Goal: Task Accomplishment & Management: Complete application form

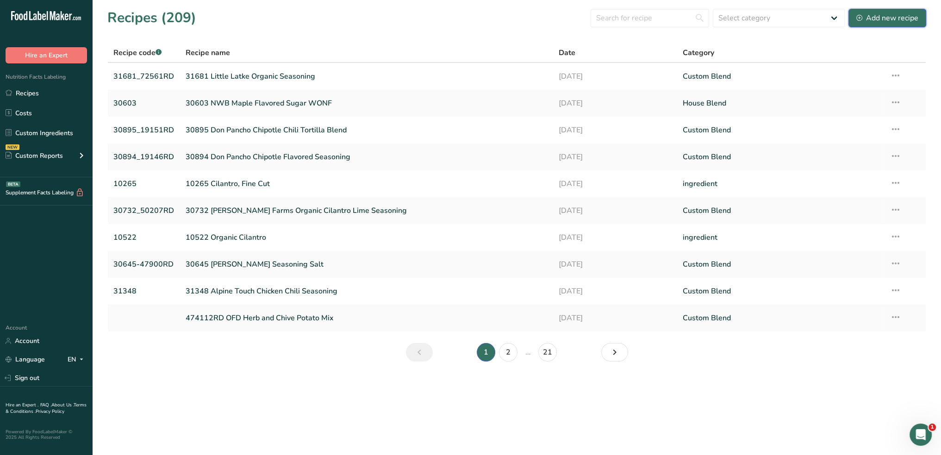
click at [867, 19] on div "Add new recipe" at bounding box center [887, 17] width 62 height 11
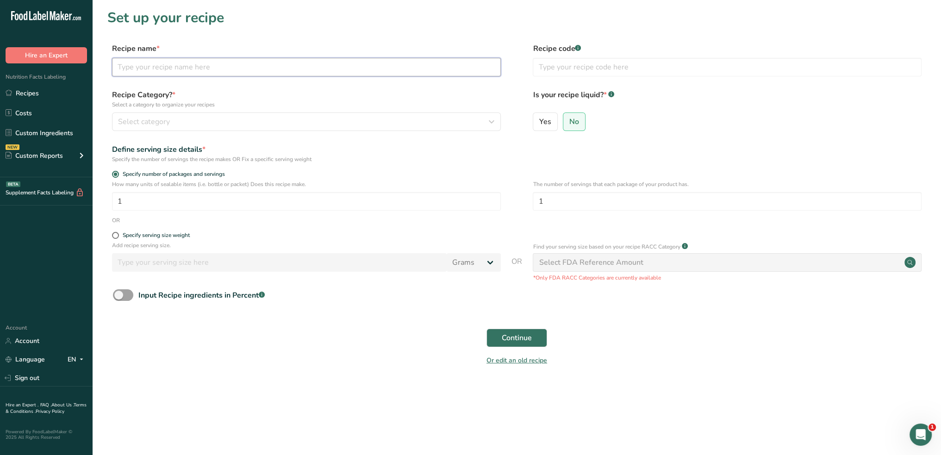
click at [291, 74] on input "text" at bounding box center [306, 67] width 389 height 19
type input "72970RD Griffith Organic Sea Salt and Vinegar Seasoning"
click at [549, 70] on input "text" at bounding box center [727, 67] width 389 height 19
type input "72970RD"
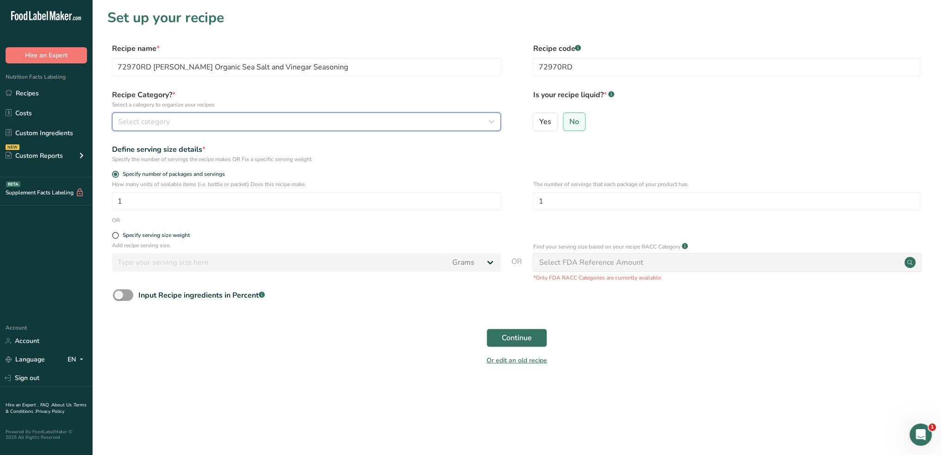
click at [323, 120] on div "Select category" at bounding box center [303, 121] width 371 height 11
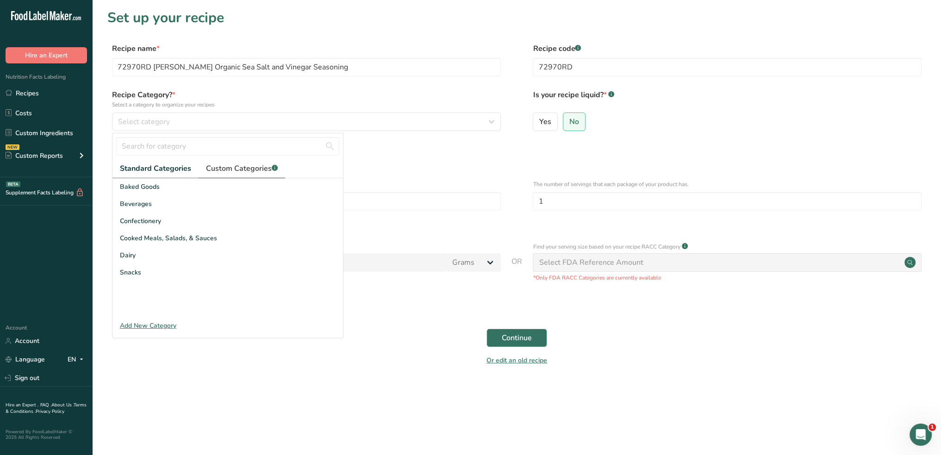
click at [247, 172] on span "Custom Categories .a-a{fill:#347362;}.b-a{fill:#fff;}" at bounding box center [242, 168] width 72 height 11
click at [144, 240] on span "Seasoning Blend" at bounding box center [145, 238] width 50 height 10
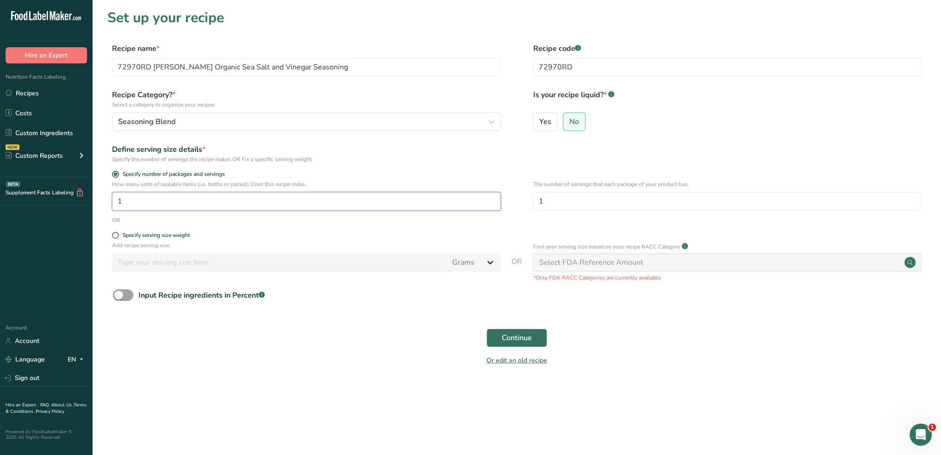
click at [181, 200] on input "1" at bounding box center [306, 201] width 389 height 19
click at [115, 236] on span at bounding box center [115, 235] width 7 height 7
click at [115, 236] on input "Specify serving size weight" at bounding box center [115, 235] width 6 height 6
radio input "true"
radio input "false"
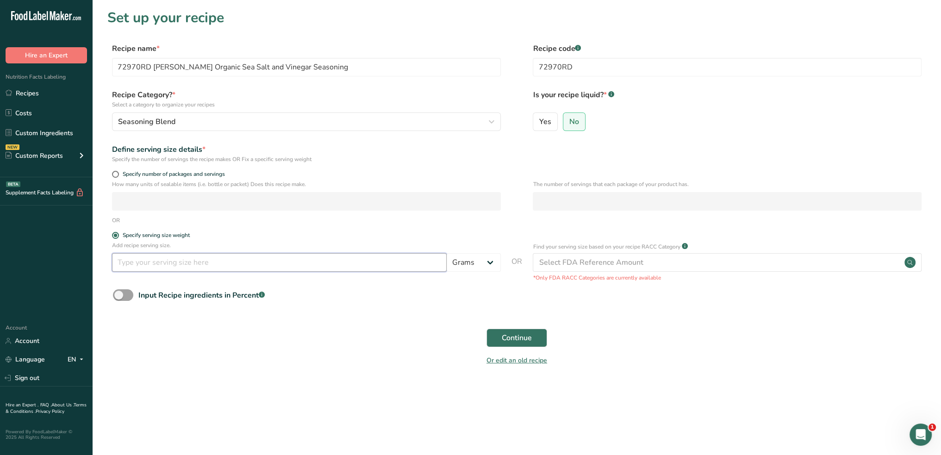
click at [156, 267] on input "number" at bounding box center [279, 262] width 335 height 19
type input "100"
click at [520, 340] on span "Continue" at bounding box center [517, 337] width 30 height 11
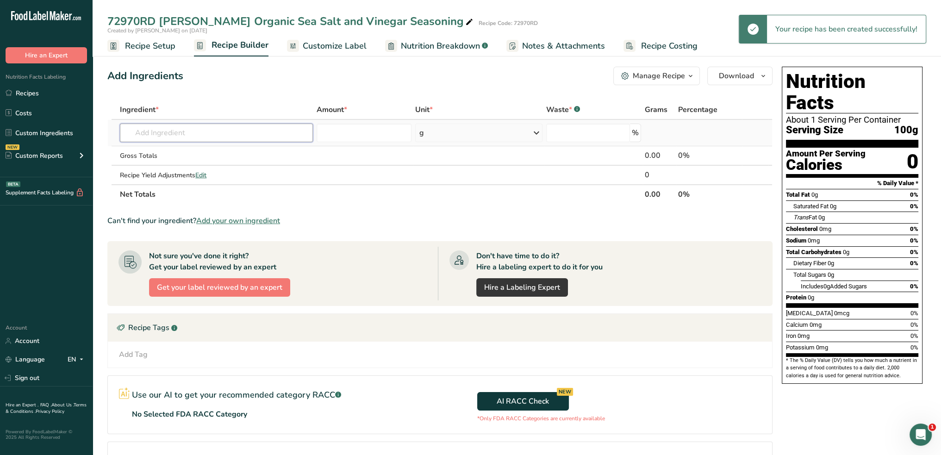
click at [237, 136] on input "text" at bounding box center [216, 133] width 193 height 19
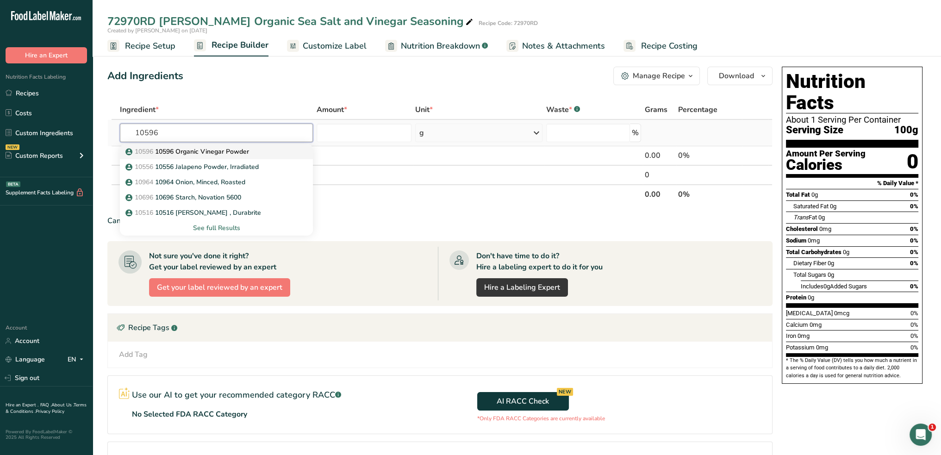
type input "10596"
click at [238, 147] on p "10596 10596 Organic Vinegar Powder" at bounding box center [188, 152] width 122 height 10
type input "10596 Organic Vinegar Powder"
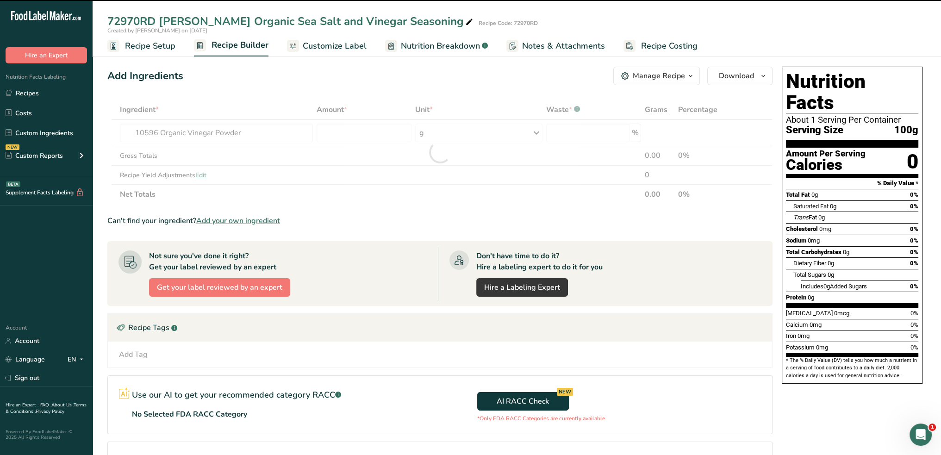
type input "0"
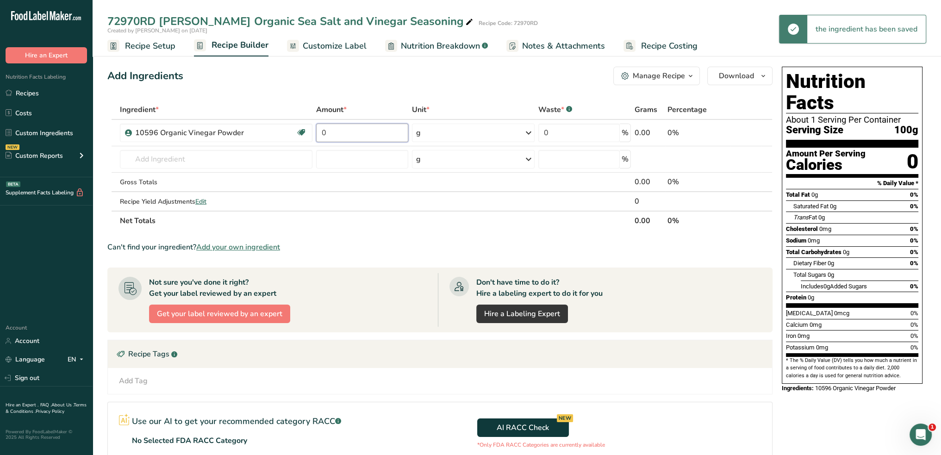
click at [354, 133] on input "0" at bounding box center [362, 133] width 92 height 19
type input "80"
click at [255, 156] on div "Ingredient * Amount * Unit * Waste * .a-a{fill:#347362;}.b-a{fill:#fff;} Grams …" at bounding box center [439, 165] width 665 height 131
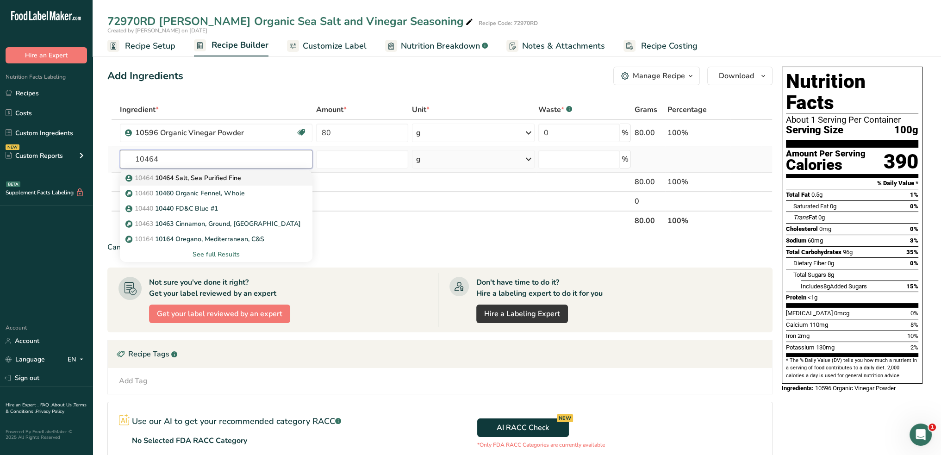
type input "10464"
click at [244, 177] on div "10464 10464 Salt, Sea Purified Fine" at bounding box center [208, 178] width 163 height 10
type input "10464 Salt, Sea Purified Fine"
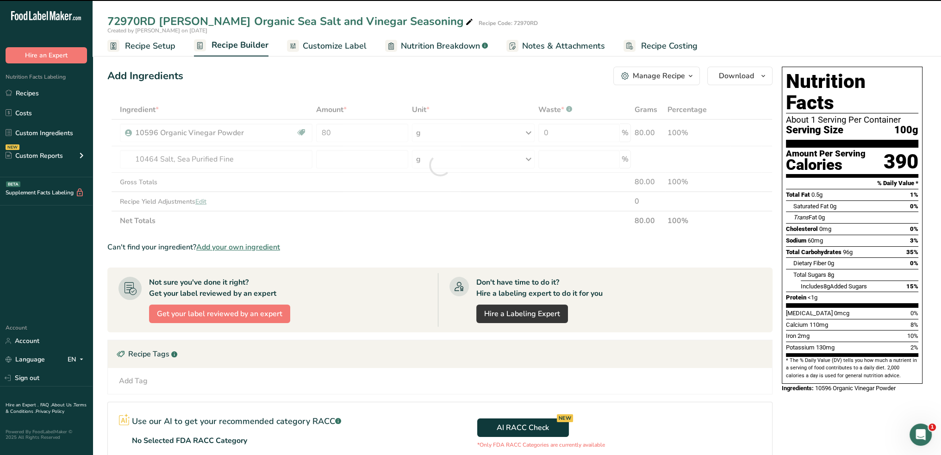
type input "0"
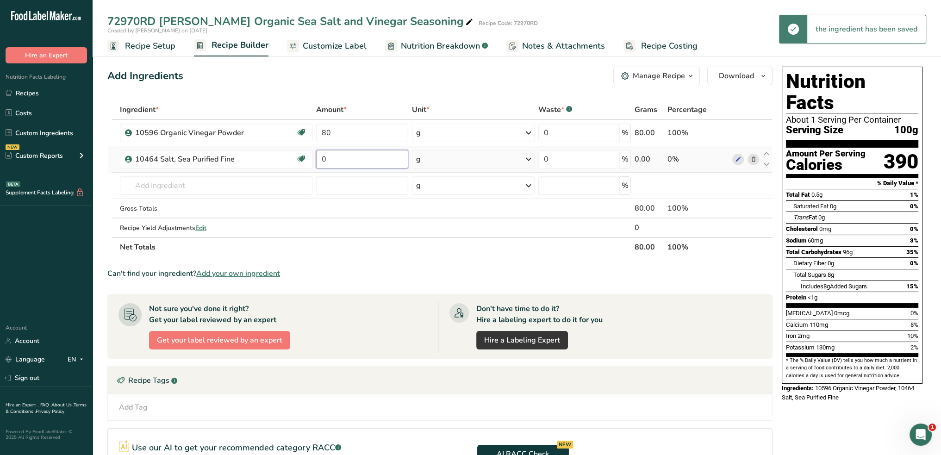
click at [342, 161] on input "0" at bounding box center [362, 159] width 92 height 19
type input "20"
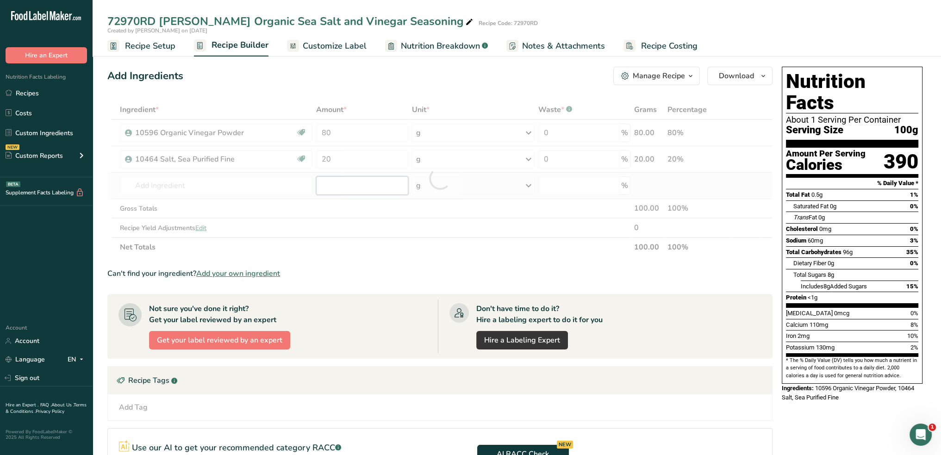
click at [343, 187] on div "Ingredient * Amount * Unit * Waste * .a-a{fill:#347362;}.b-a{fill:#fff;} Grams …" at bounding box center [439, 178] width 665 height 157
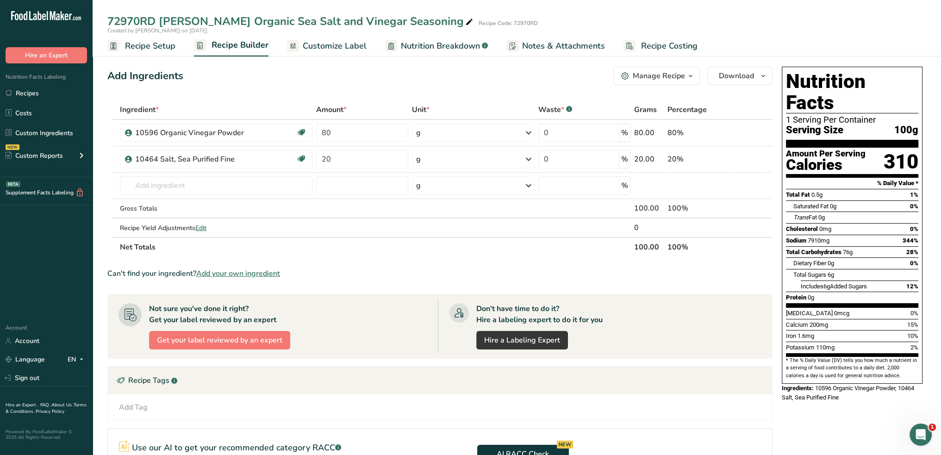
click at [316, 40] on span "Customize Label" at bounding box center [335, 46] width 64 height 12
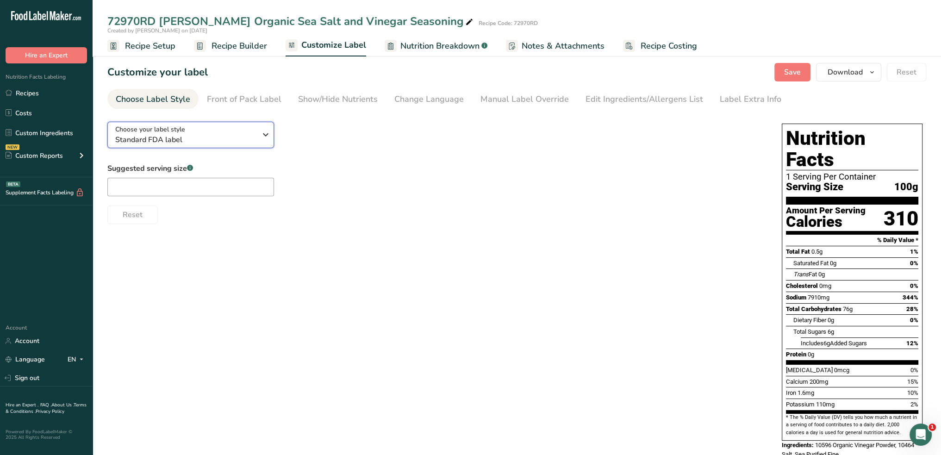
click at [266, 135] on icon "button" at bounding box center [265, 134] width 11 height 17
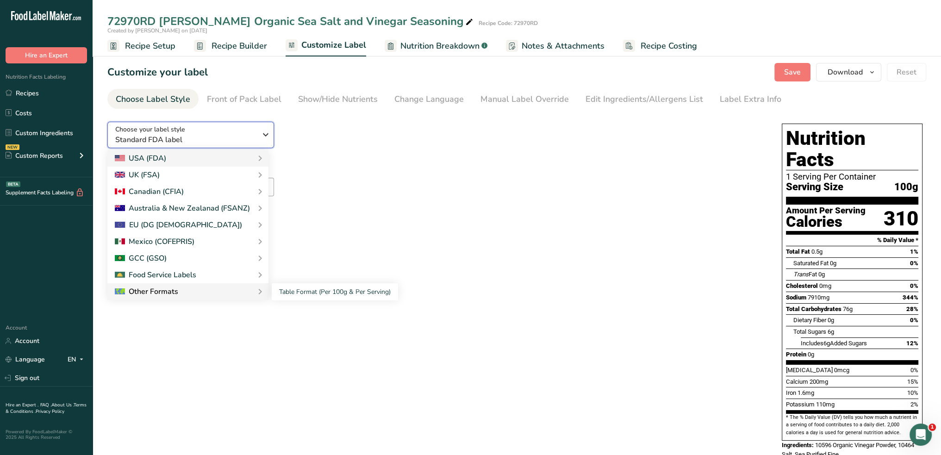
scroll to position [5, 0]
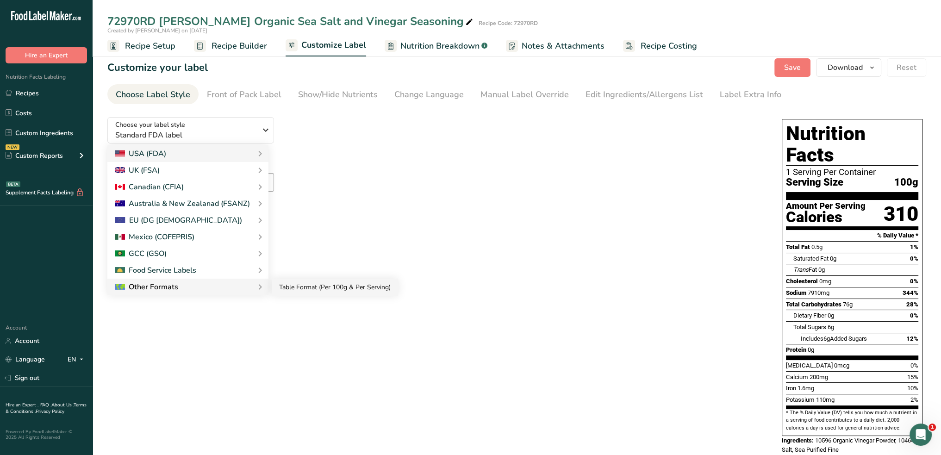
click at [293, 287] on link "Table Format (Per 100g & Per Serving)" at bounding box center [335, 287] width 126 height 17
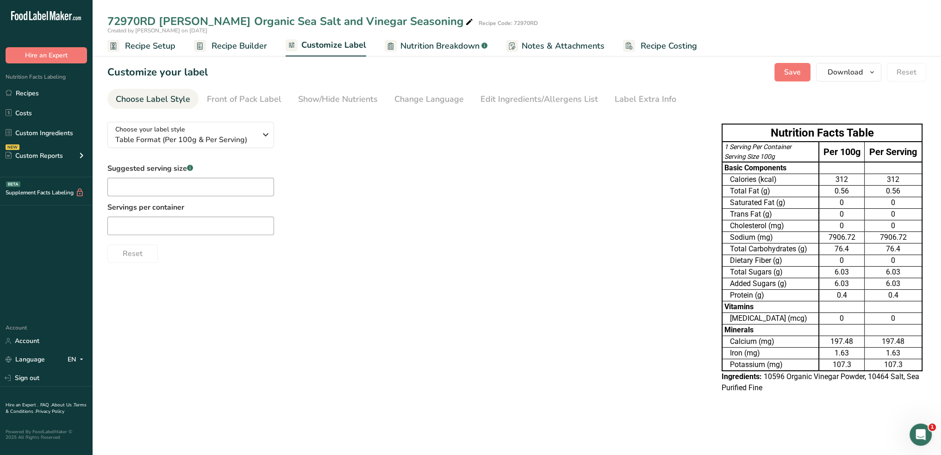
scroll to position [0, 0]
click at [800, 213] on td "Trans Fat (g)" at bounding box center [770, 215] width 97 height 12
drag, startPoint x: 800, startPoint y: 213, endPoint x: 553, endPoint y: 247, distance: 250.0
click at [553, 247] on div "Reset" at bounding box center [405, 252] width 596 height 22
click at [787, 71] on span "Save" at bounding box center [792, 72] width 17 height 11
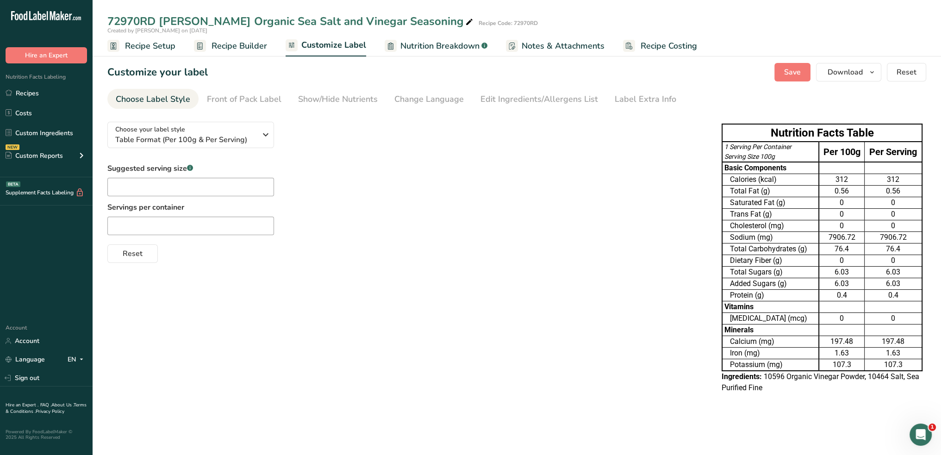
click at [155, 44] on span "Recipe Setup" at bounding box center [150, 46] width 50 height 12
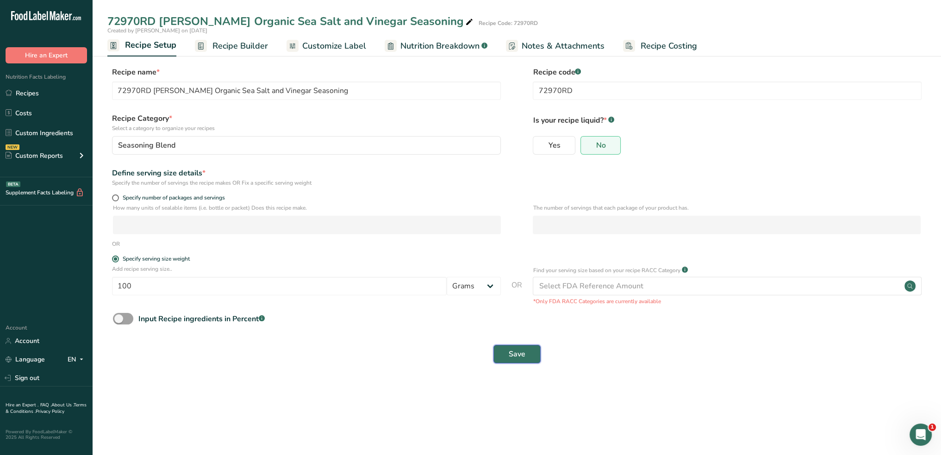
click at [526, 355] on button "Save" at bounding box center [516, 354] width 47 height 19
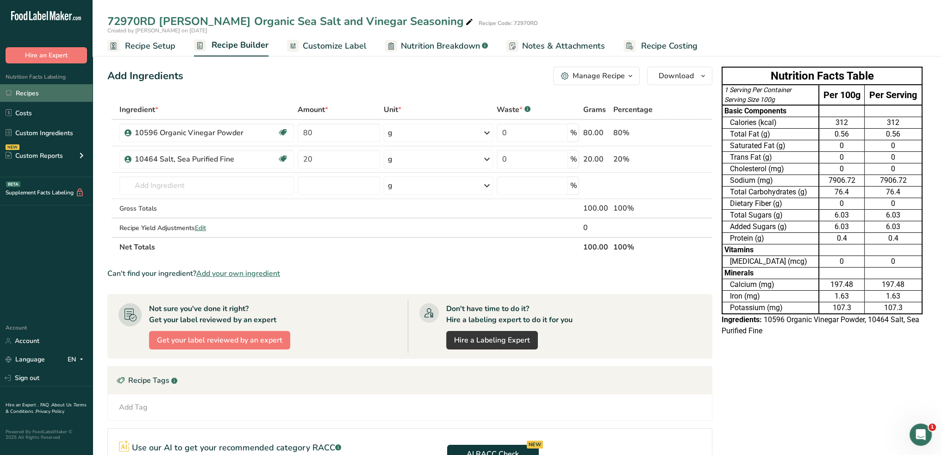
click at [34, 92] on link "Recipes" at bounding box center [46, 93] width 93 height 18
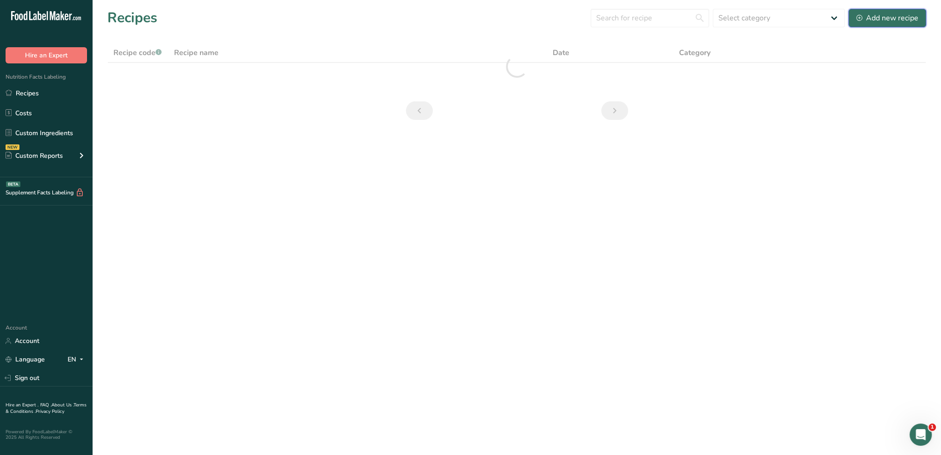
click at [863, 19] on div "Add new recipe" at bounding box center [887, 17] width 62 height 11
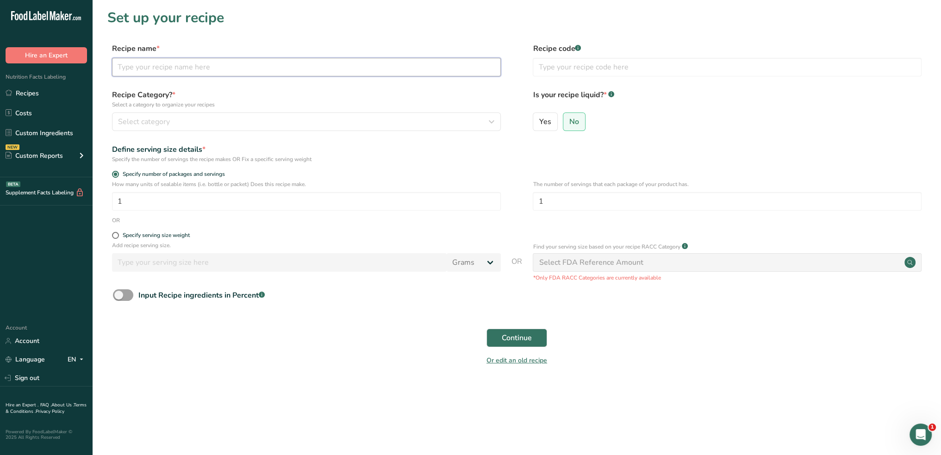
click at [249, 66] on input "text" at bounding box center [306, 67] width 389 height 19
click at [138, 68] on input "72970RD Griffith Organic Sea Salt and Vinegar Seasoning" at bounding box center [306, 67] width 389 height 19
drag, startPoint x: 149, startPoint y: 67, endPoint x: 110, endPoint y: 72, distance: 39.7
click at [110, 72] on div "Recipe name * 72971RD Griffith Organic Sea Salt and Vinegar Seasoning Recipe co…" at bounding box center [516, 62] width 819 height 39
type input "72971RD Griffith Organic Sea Salt and Vinegar Seasoning"
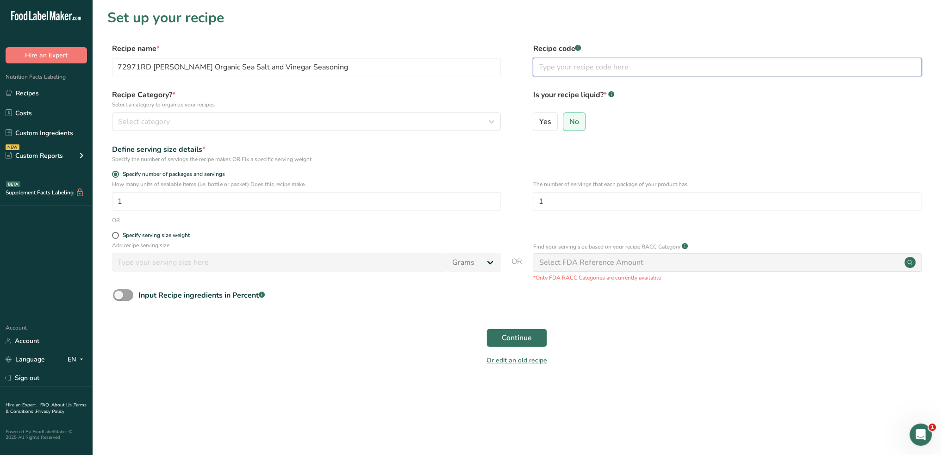
click at [603, 62] on input "text" at bounding box center [727, 67] width 389 height 19
paste input "72971RD"
type input "72971RD"
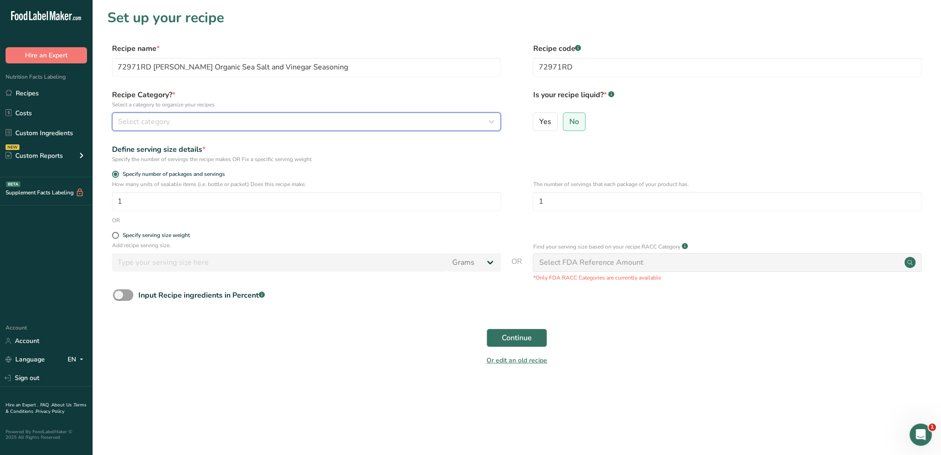
click at [489, 119] on icon "button" at bounding box center [491, 121] width 11 height 17
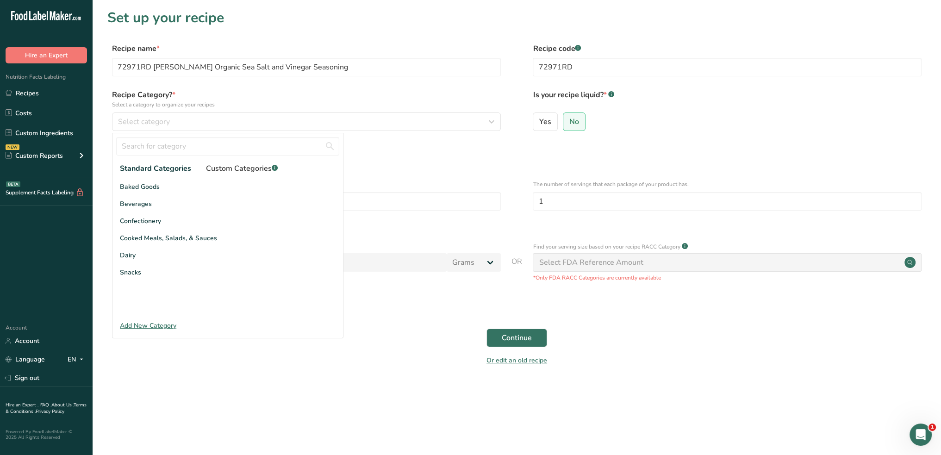
click at [270, 160] on link "Custom Categories .a-a{fill:#347362;}.b-a{fill:#fff;}" at bounding box center [242, 168] width 87 height 19
click at [162, 238] on span "Seasoning Blend" at bounding box center [145, 238] width 50 height 10
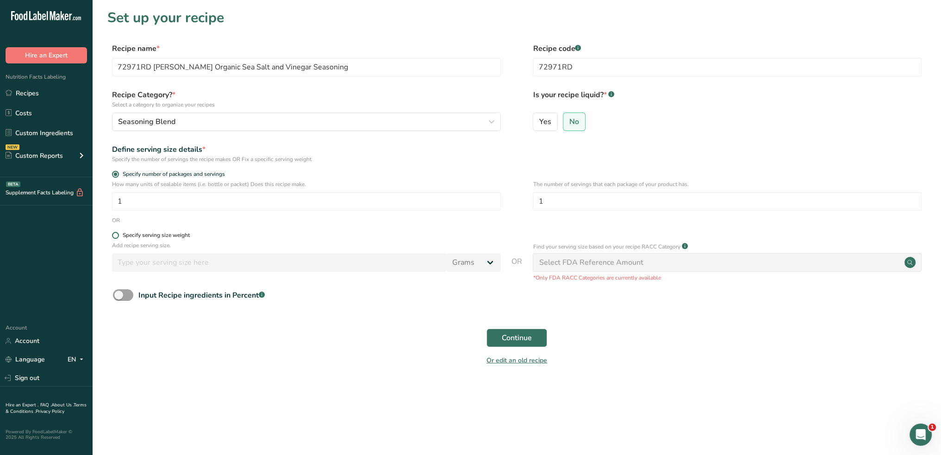
click at [117, 234] on span at bounding box center [115, 235] width 7 height 7
click at [117, 234] on input "Specify serving size weight" at bounding box center [115, 235] width 6 height 6
radio input "true"
radio input "false"
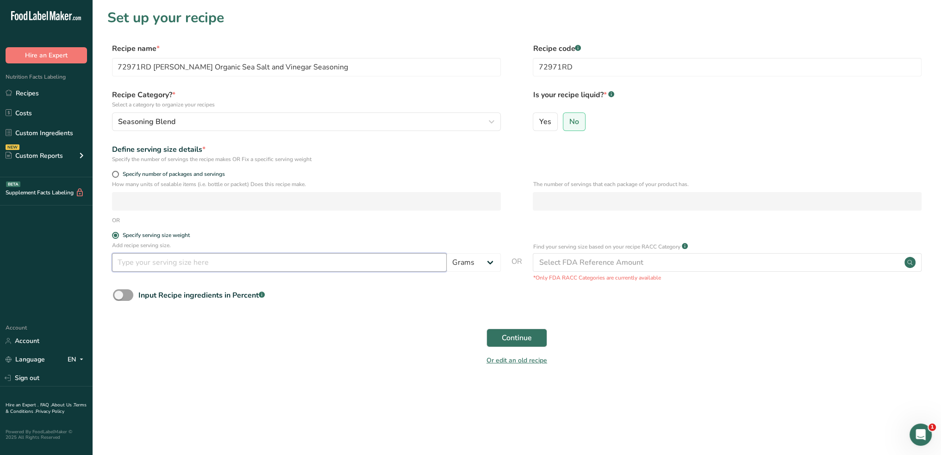
click at [156, 264] on input "number" at bounding box center [279, 262] width 335 height 19
type input "100"
click at [505, 336] on span "Continue" at bounding box center [517, 337] width 30 height 11
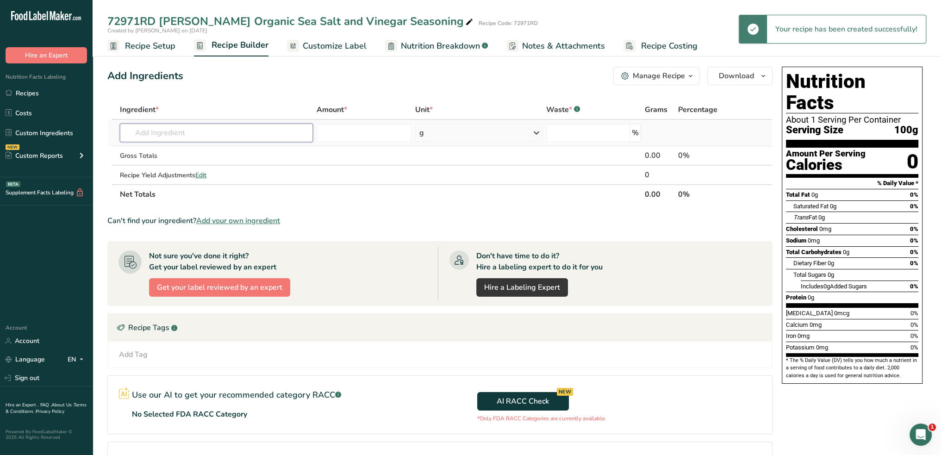
click at [133, 129] on input "text" at bounding box center [216, 133] width 193 height 19
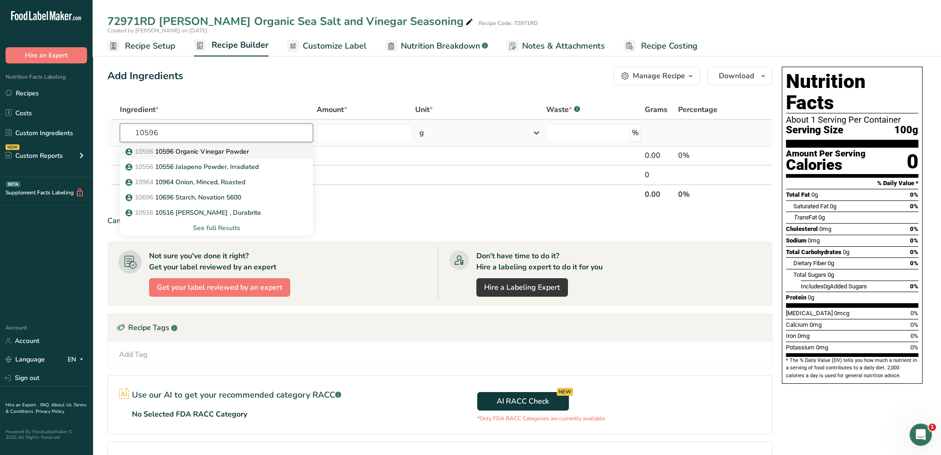
type input "10596"
click at [178, 149] on p "10596 10596 Organic Vinegar Powder" at bounding box center [188, 152] width 122 height 10
type input "10596 Organic Vinegar Powder"
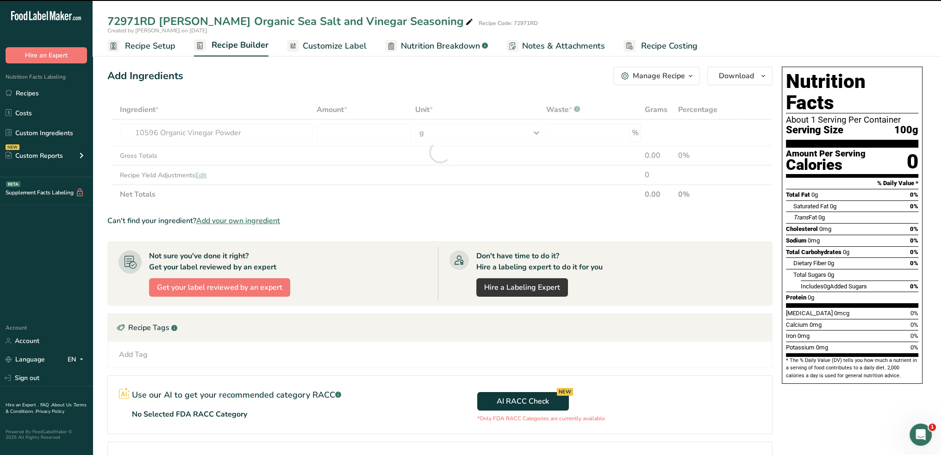
type input "0"
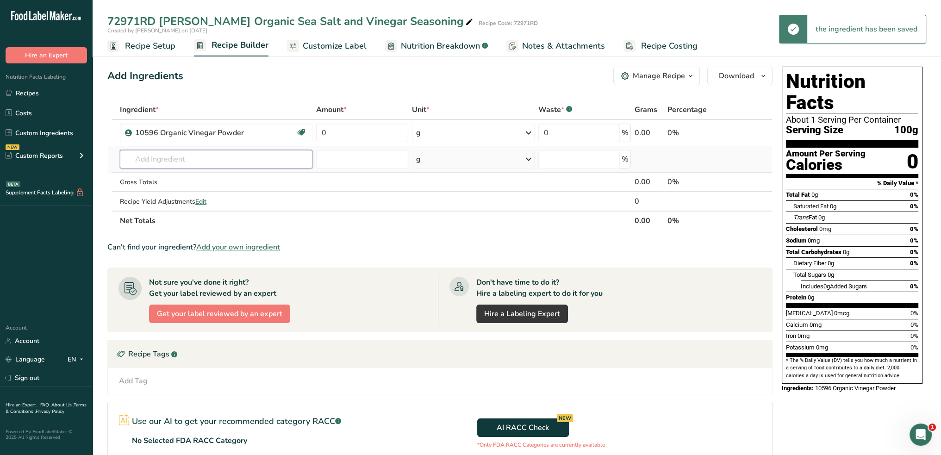
click at [226, 157] on input "text" at bounding box center [216, 159] width 193 height 19
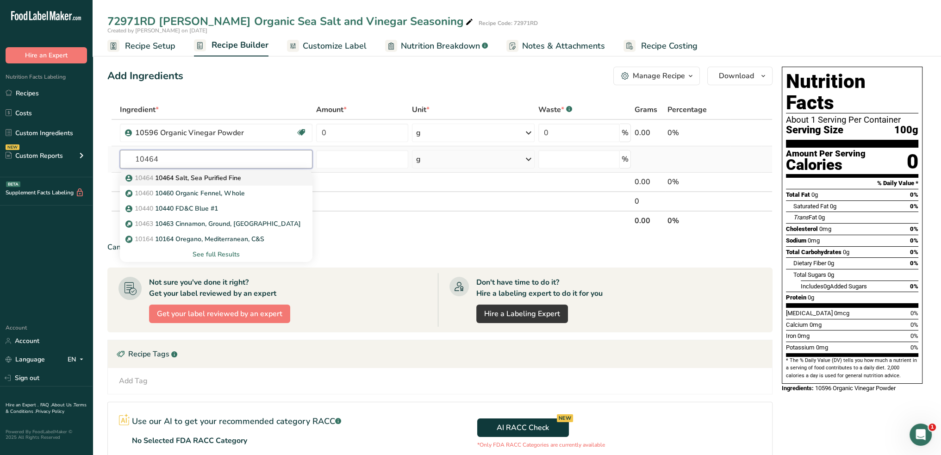
type input "10464"
click at [226, 178] on p "10464 10464 Salt, Sea Purified Fine" at bounding box center [184, 178] width 114 height 10
type input "10464 Salt, Sea Purified Fine"
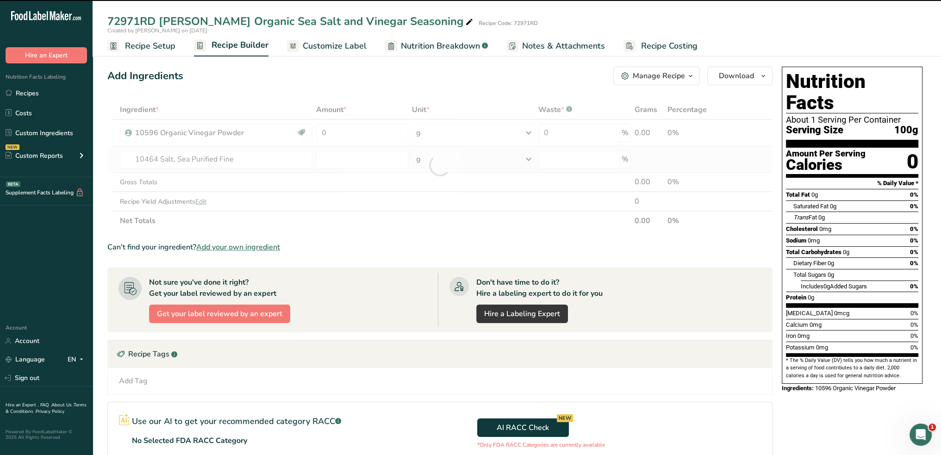
type input "0"
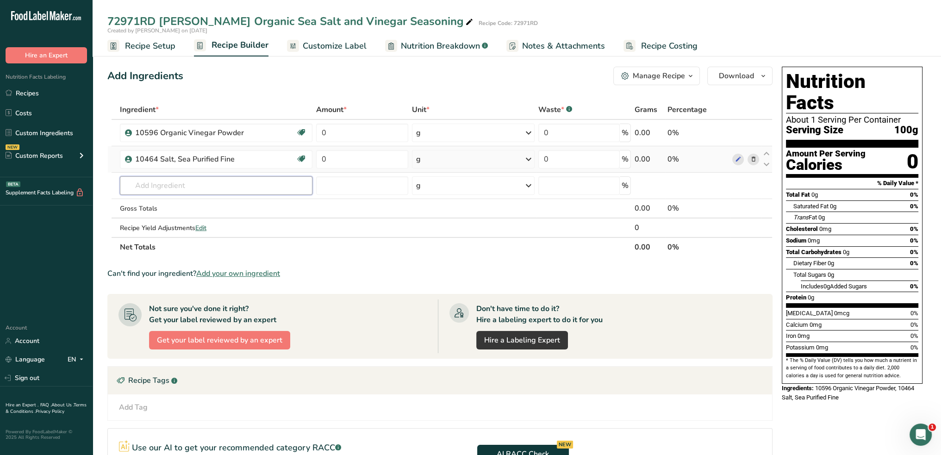
click at [226, 178] on input "text" at bounding box center [216, 185] width 193 height 19
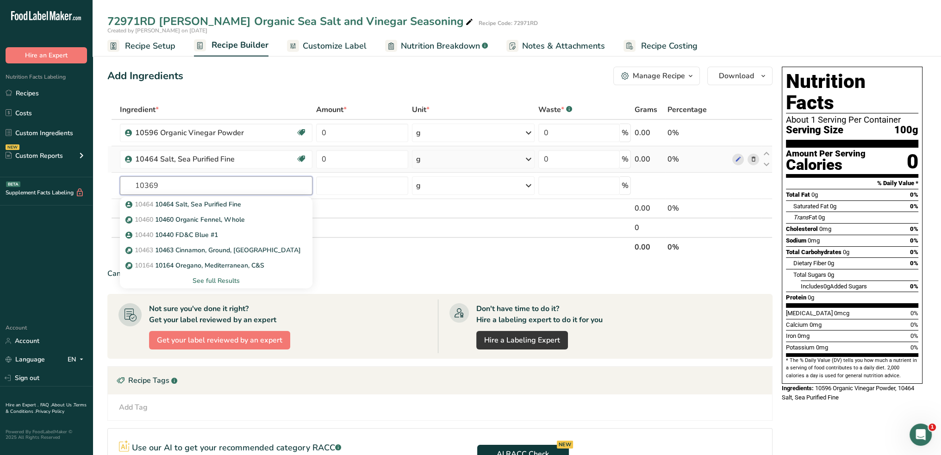
type input "10369"
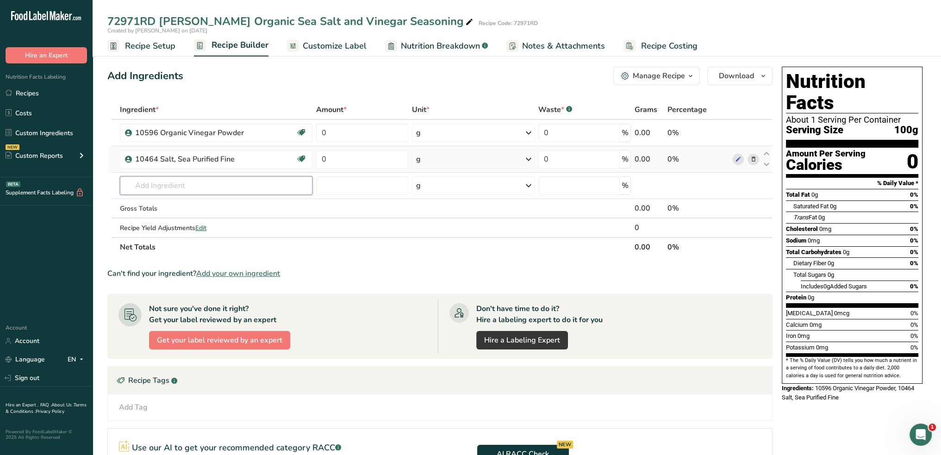
click at [226, 178] on input "text" at bounding box center [216, 185] width 193 height 19
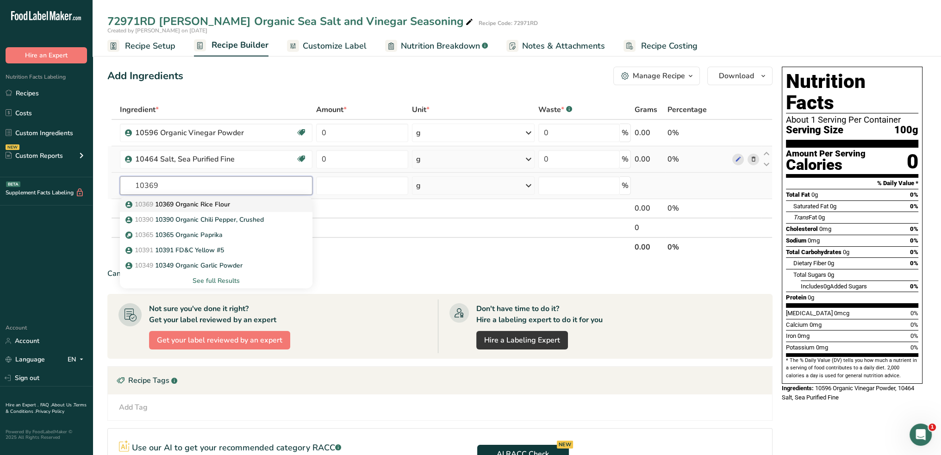
type input "10369"
click at [225, 203] on p "10369 10369 Organic Rice Flour" at bounding box center [178, 204] width 103 height 10
type input "10369 Organic Rice Flour"
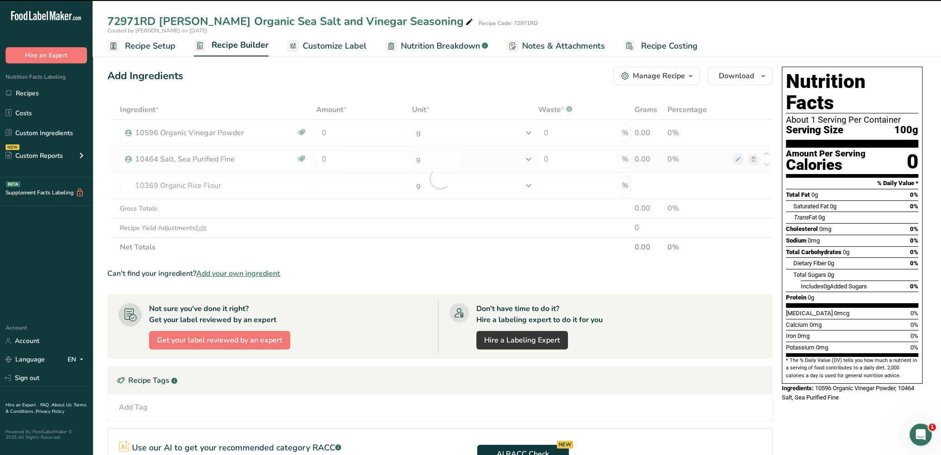
type input "0"
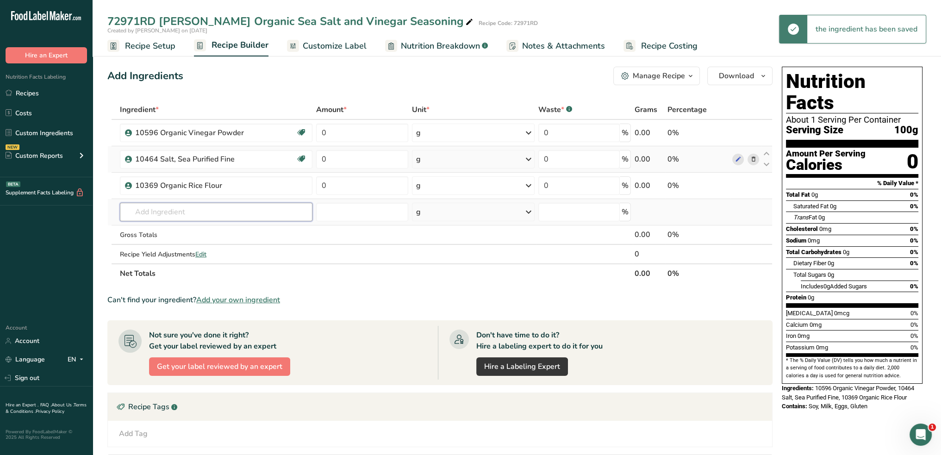
click at [244, 208] on input "text" at bounding box center [216, 212] width 193 height 19
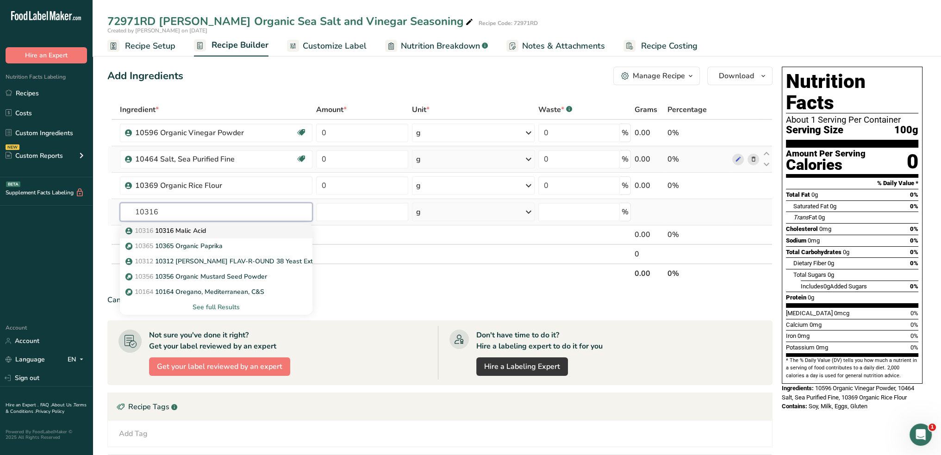
type input "10316"
click at [237, 230] on div "10316 10316 Malic Acid" at bounding box center [208, 231] width 163 height 10
type input "10316 Malic Acid"
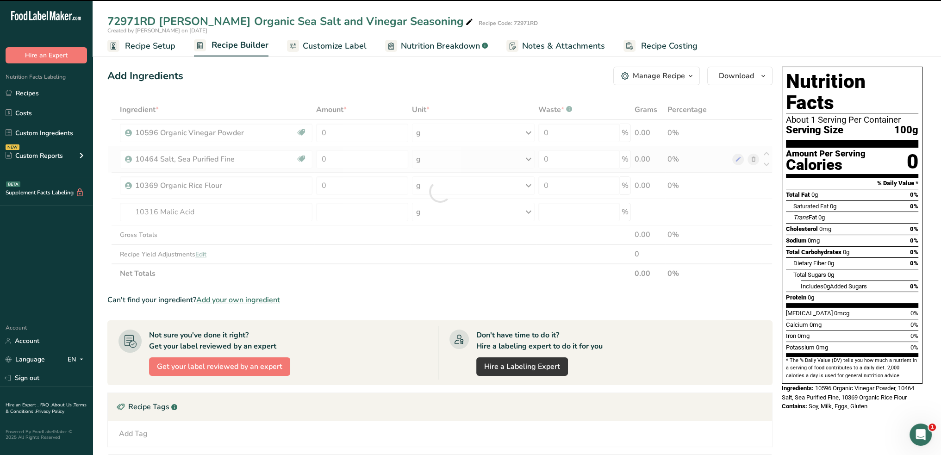
type input "0"
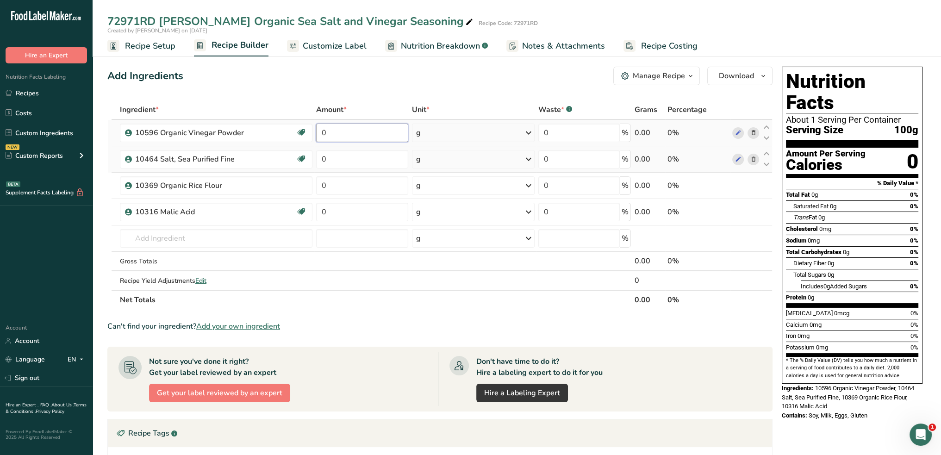
click at [329, 131] on input "0" at bounding box center [362, 133] width 92 height 19
type input "59"
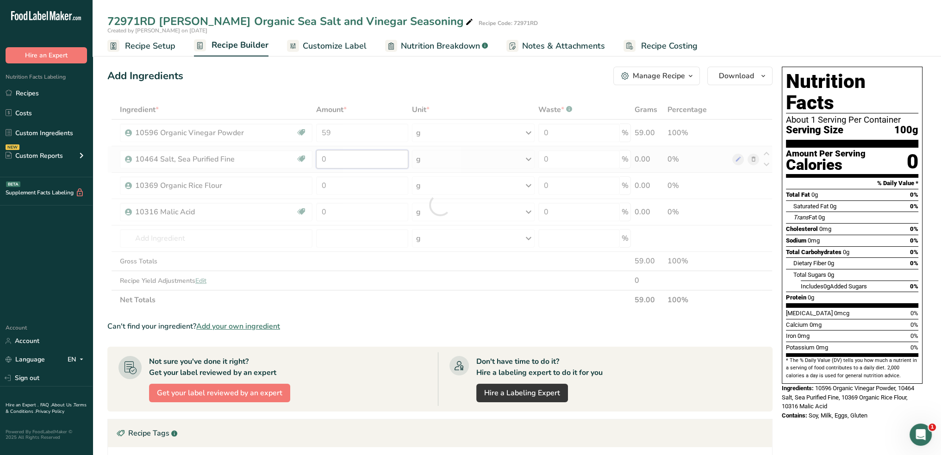
click at [338, 157] on div "Ingredient * Amount * Unit * Waste * .a-a{fill:#347362;}.b-a{fill:#fff;} Grams …" at bounding box center [439, 205] width 665 height 210
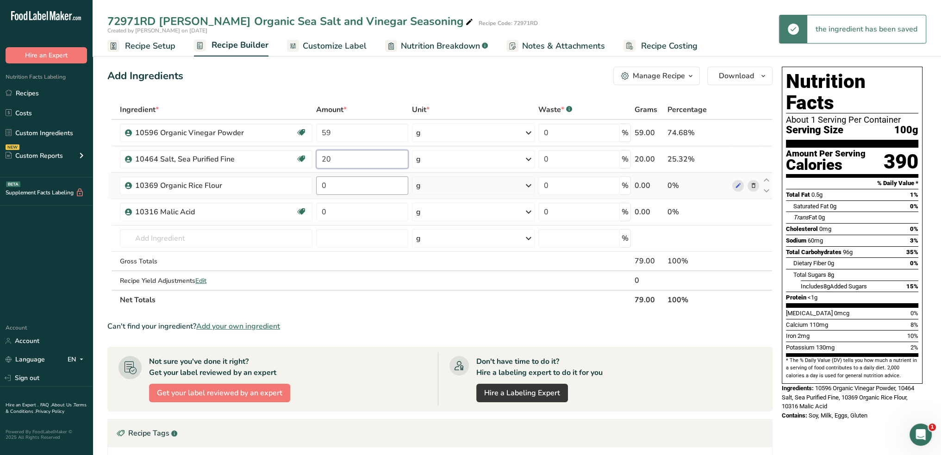
type input "20"
click at [335, 180] on div "Ingredient * Amount * Unit * Waste * .a-a{fill:#347362;}.b-a{fill:#fff;} Grams …" at bounding box center [439, 205] width 665 height 210
type input "20"
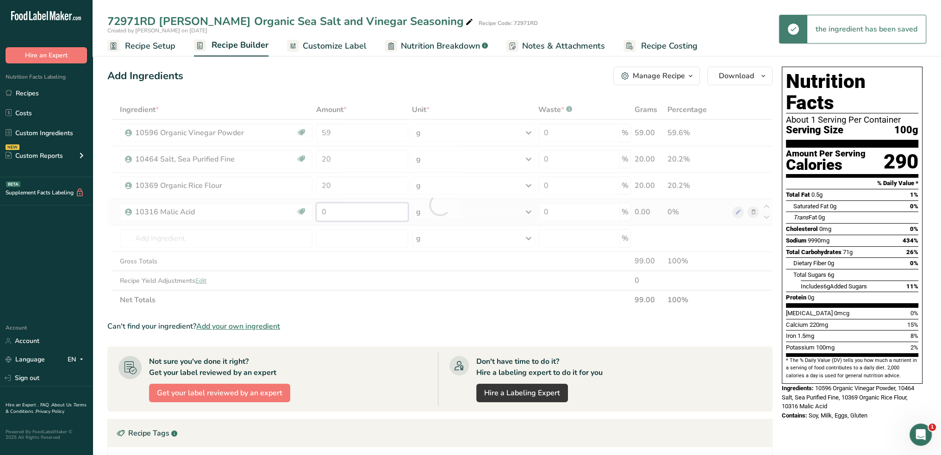
click at [336, 209] on div "Ingredient * Amount * Unit * Waste * .a-a{fill:#347362;}.b-a{fill:#fff;} Grams …" at bounding box center [439, 205] width 665 height 210
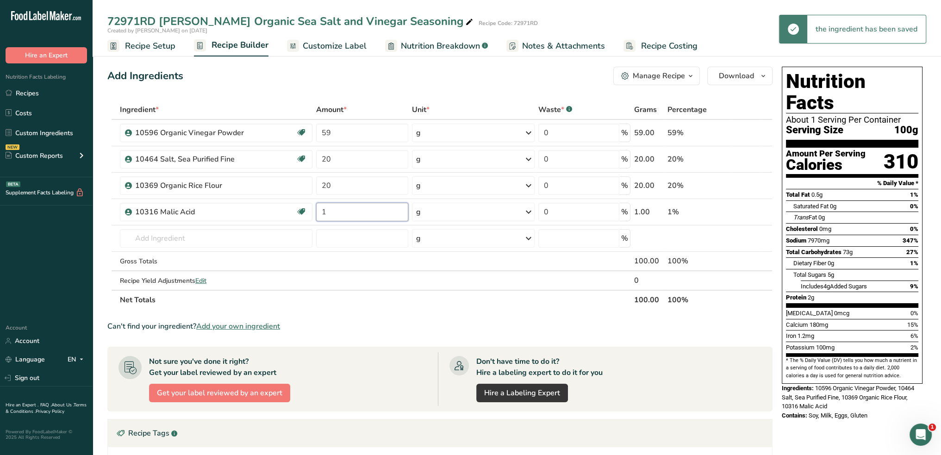
type input "1"
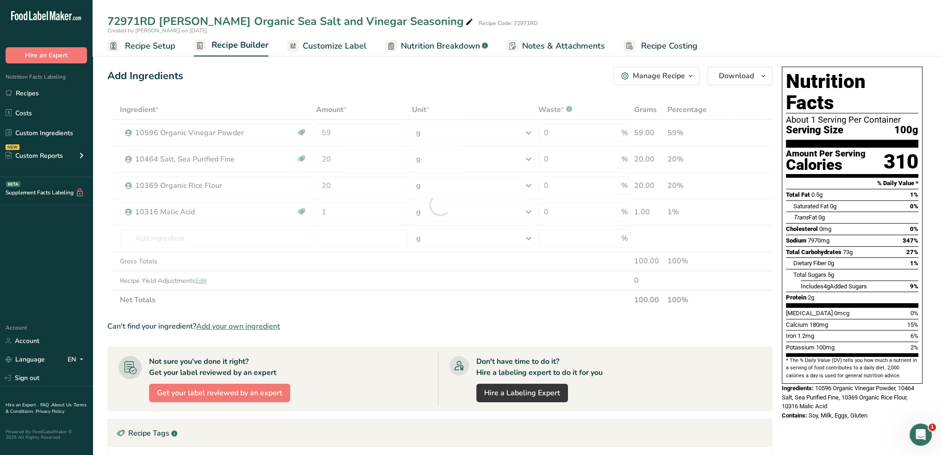
click at [320, 45] on span "Customize Label" at bounding box center [335, 46] width 64 height 12
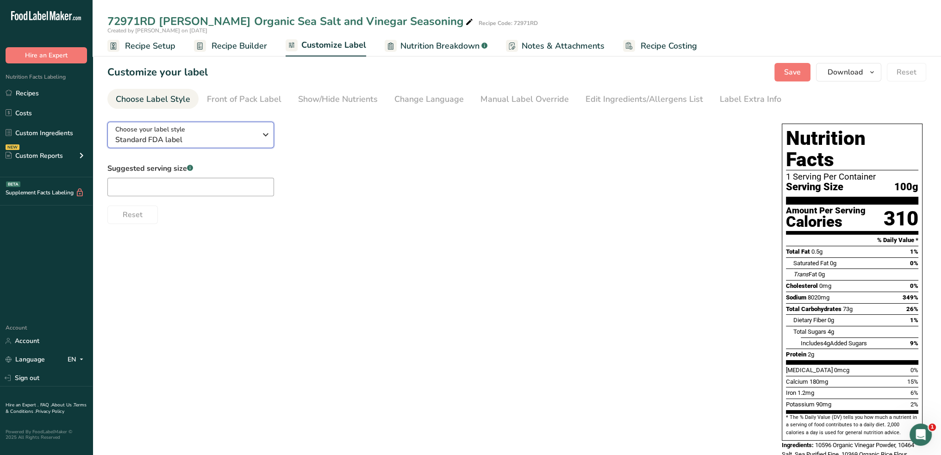
click at [261, 131] on icon "button" at bounding box center [265, 134] width 11 height 17
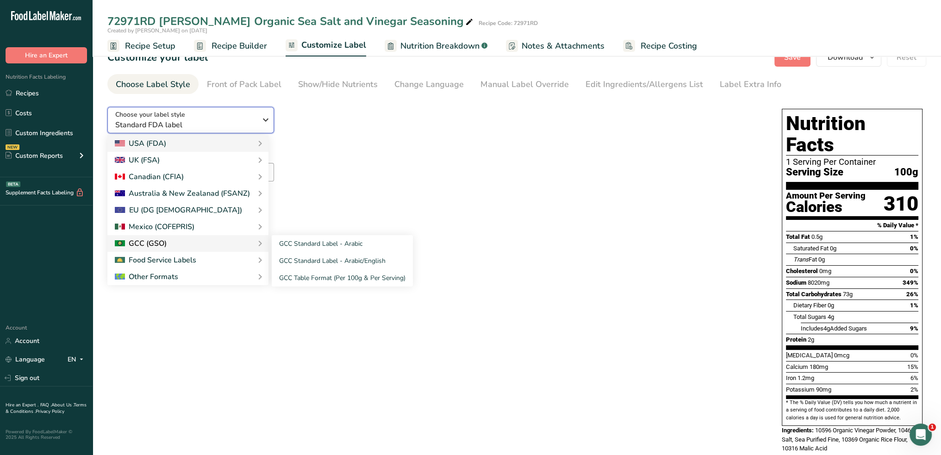
scroll to position [23, 0]
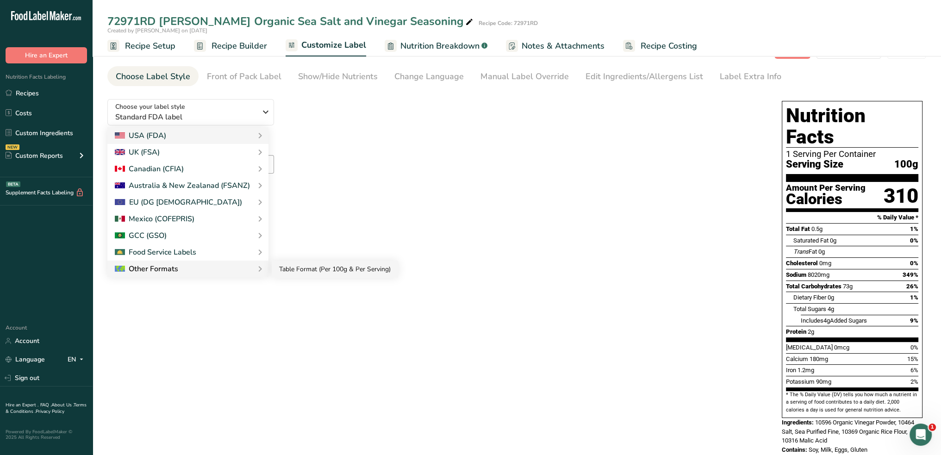
click at [284, 267] on link "Table Format (Per 100g & Per Serving)" at bounding box center [335, 269] width 126 height 17
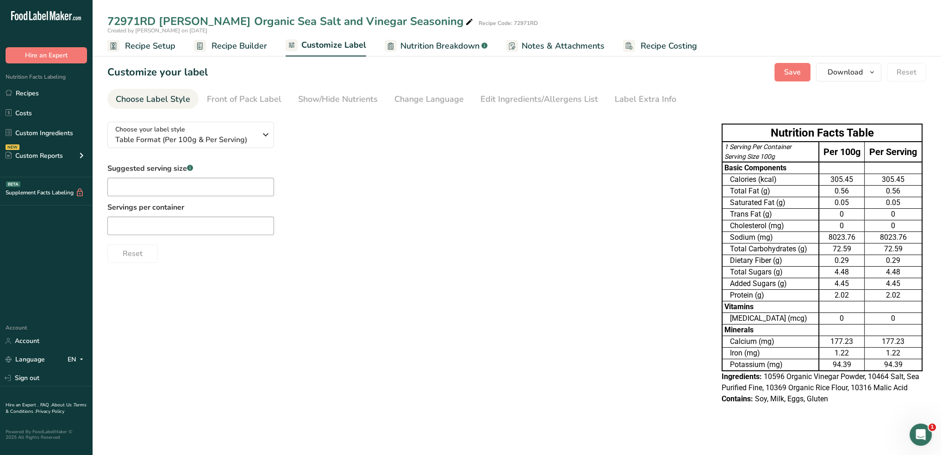
scroll to position [0, 0]
